Goal: Task Accomplishment & Management: Manage account settings

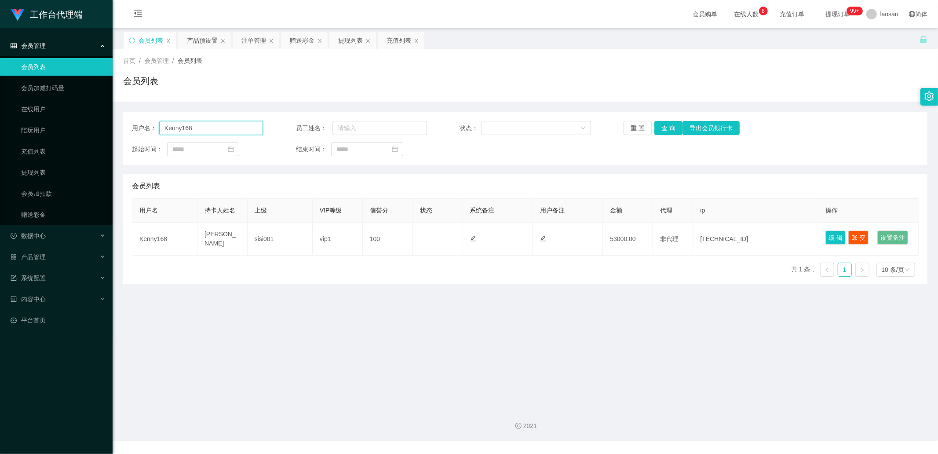
click at [217, 126] on input "Kenny168" at bounding box center [211, 128] width 104 height 14
click at [210, 131] on input "Kenny168" at bounding box center [211, 128] width 104 height 14
drag, startPoint x: 214, startPoint y: 129, endPoint x: 78, endPoint y: 134, distance: 135.6
click at [78, 134] on section "工作台代理端 会员管理 会员列表 会员加减打码量 在线用户 陪玩用户 充值列表 提现列表 会员加扣款 赠送彩金 数据中心 产品管理 注单管理 产品列表 产品预…" at bounding box center [469, 220] width 938 height 441
click at [195, 128] on input "817" at bounding box center [211, 128] width 104 height 14
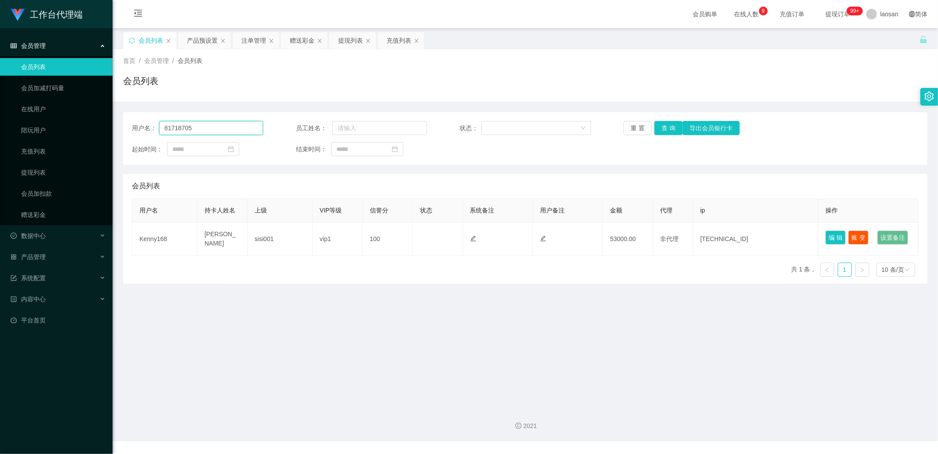
type input "81718705"
click at [670, 127] on button "查 询" at bounding box center [668, 128] width 28 height 14
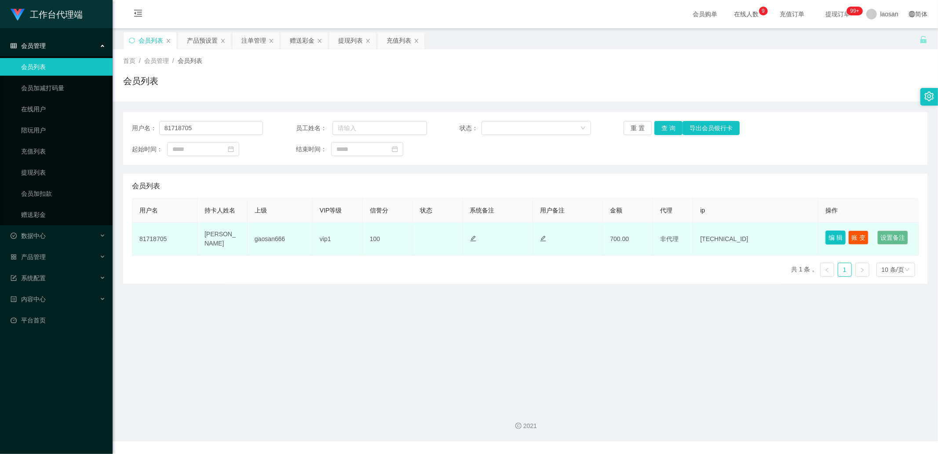
click at [826, 234] on button "编 辑" at bounding box center [836, 237] width 20 height 14
type input "81718705"
type input "[PERSON_NAME]"
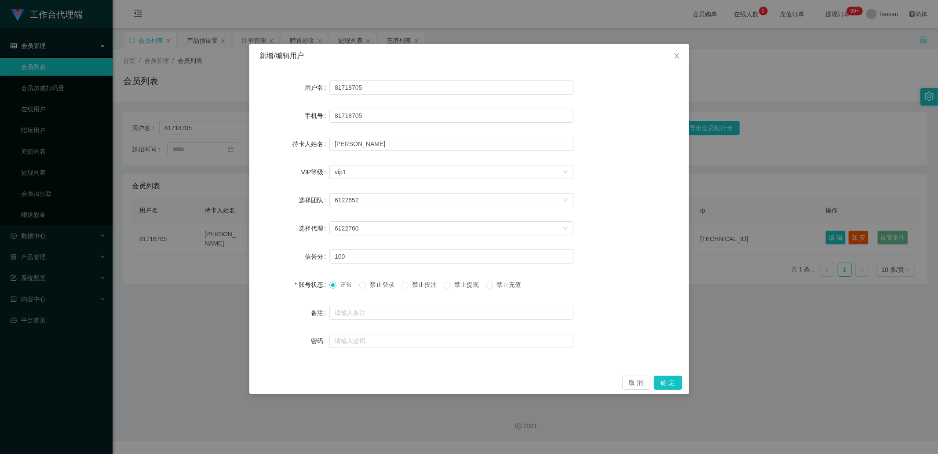
click at [830, 124] on div "新增/编辑用户 用户名 81718705 手机号 81718705 持卡人姓名 [PERSON_NAME] VIP等级 选择VIP等级 vip1 选择团队 6…" at bounding box center [469, 227] width 938 height 454
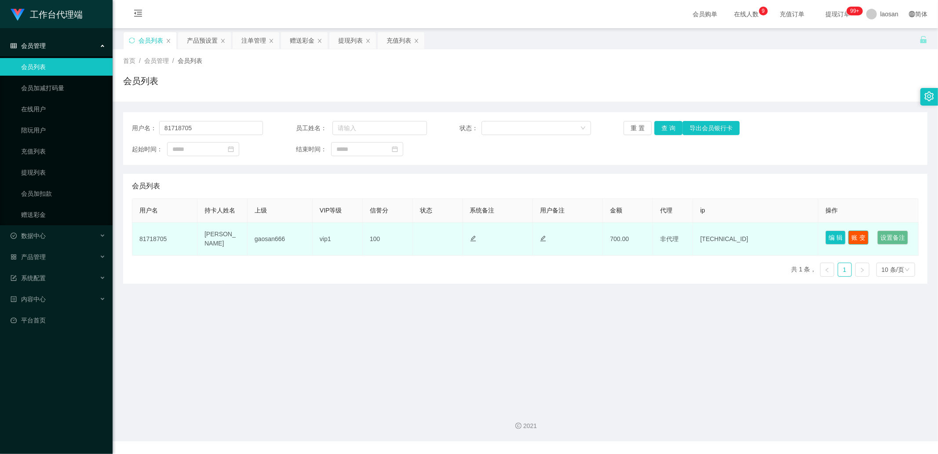
click at [859, 231] on button "账 变" at bounding box center [858, 237] width 20 height 14
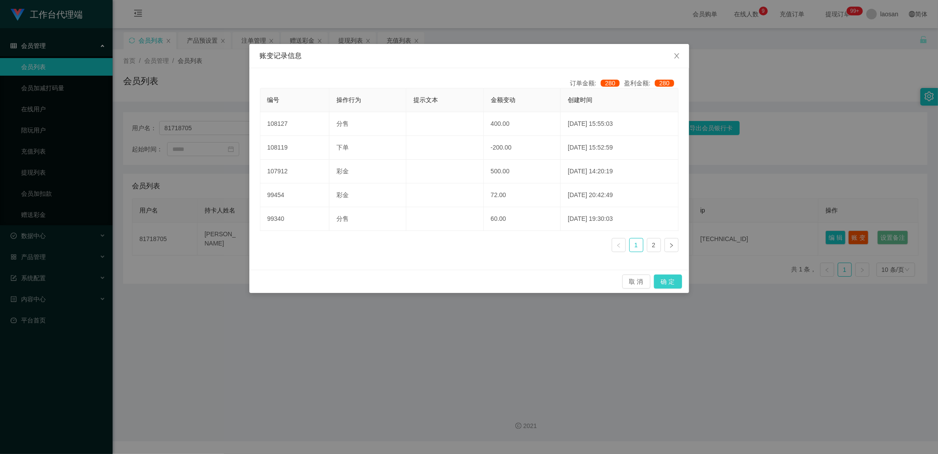
drag, startPoint x: 664, startPoint y: 279, endPoint x: 623, endPoint y: 289, distance: 42.7
click at [664, 279] on button "确 定" at bounding box center [668, 281] width 28 height 14
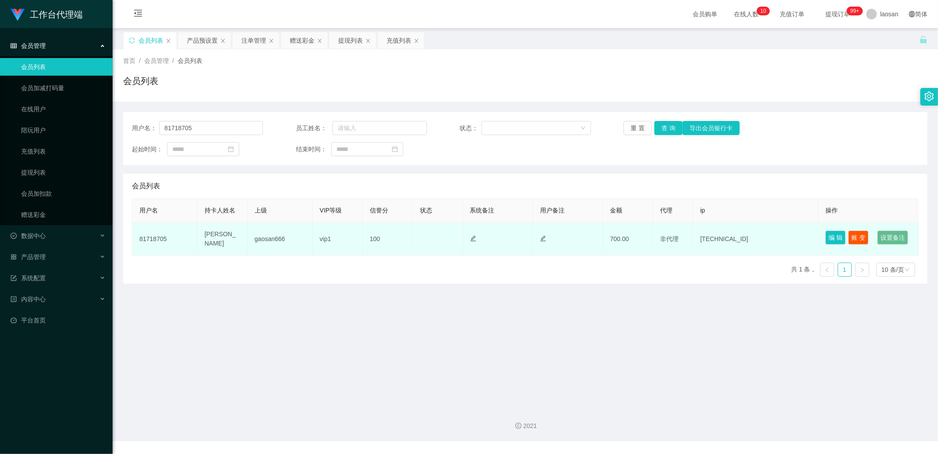
click at [624, 247] on td "700.00" at bounding box center [628, 239] width 50 height 33
click at [852, 234] on button "账 变" at bounding box center [858, 237] width 20 height 14
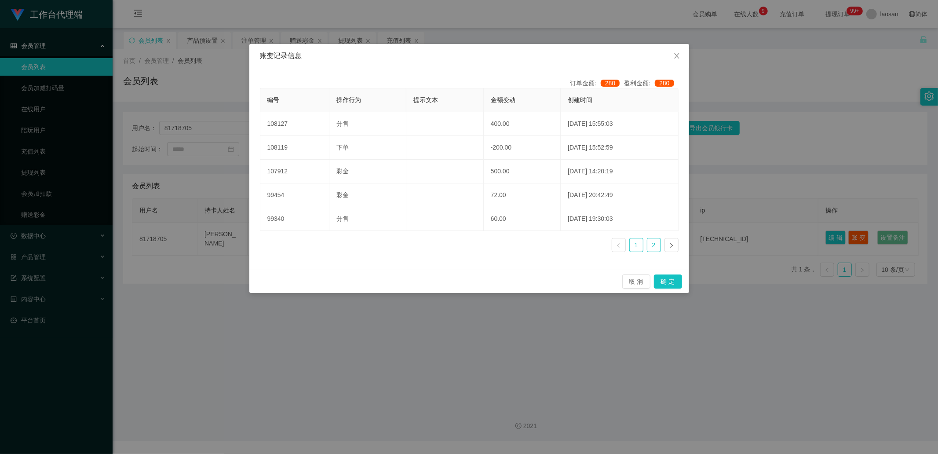
click at [653, 248] on link "2" at bounding box center [653, 244] width 13 height 13
click at [639, 245] on link "1" at bounding box center [636, 244] width 13 height 13
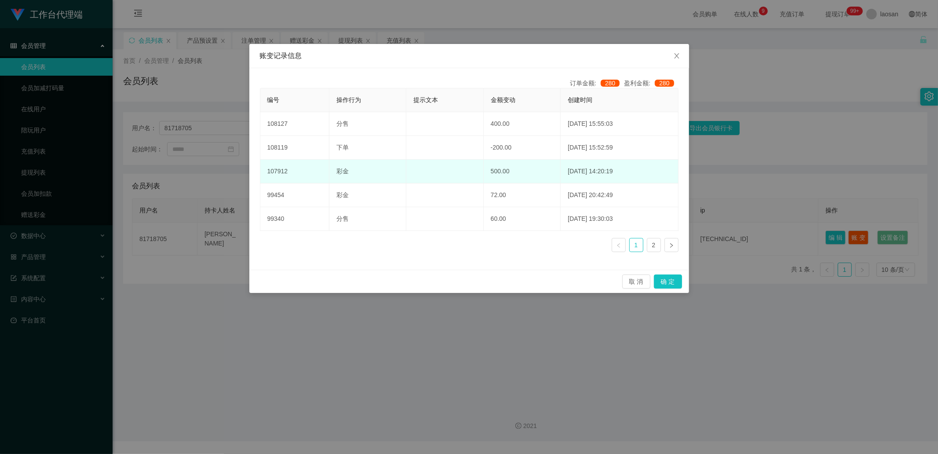
drag, startPoint x: 596, startPoint y: 175, endPoint x: 618, endPoint y: 172, distance: 22.6
click at [618, 172] on td "[DATE] 14:20:19" at bounding box center [619, 172] width 117 height 24
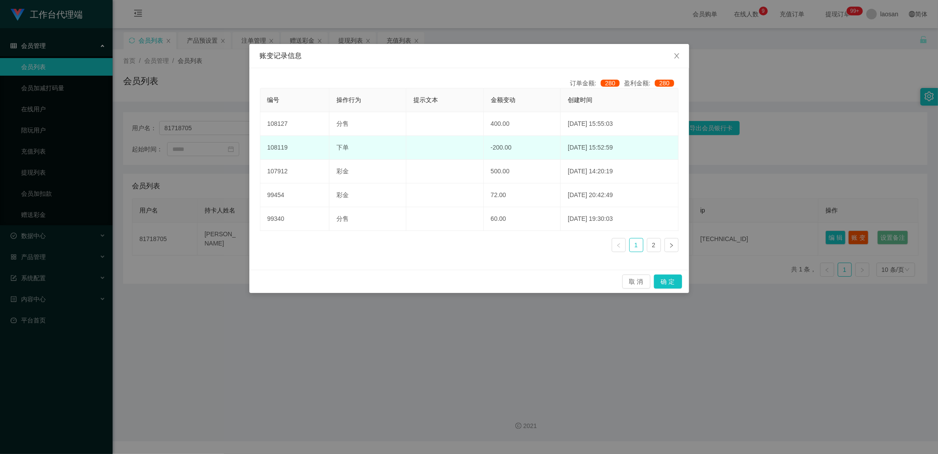
click at [509, 149] on td "-200.00" at bounding box center [522, 148] width 77 height 24
drag, startPoint x: 589, startPoint y: 149, endPoint x: 647, endPoint y: 150, distance: 58.1
click at [647, 150] on td "[DATE] 15:52:59" at bounding box center [619, 148] width 117 height 24
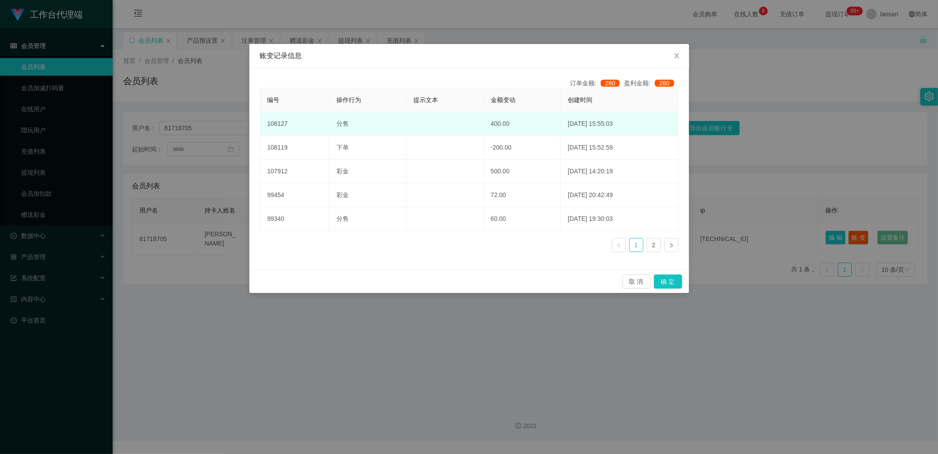
drag, startPoint x: 602, startPoint y: 138, endPoint x: 595, endPoint y: 128, distance: 12.1
click at [601, 137] on td "[DATE] 15:52:59" at bounding box center [619, 148] width 117 height 24
click at [588, 122] on td "[DATE] 15:55:03" at bounding box center [619, 124] width 117 height 24
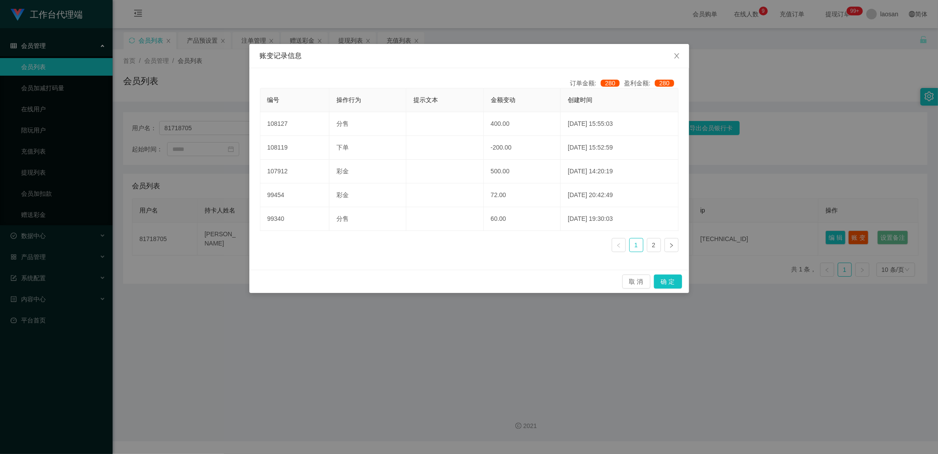
click at [616, 241] on link at bounding box center [619, 245] width 14 height 14
click at [682, 50] on span "Close" at bounding box center [677, 56] width 25 height 25
